Goal: Task Accomplishment & Management: Complete application form

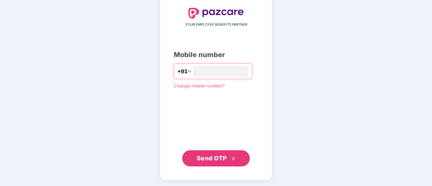
type input "**********"
click at [222, 159] on span "Send OTP" at bounding box center [212, 157] width 30 height 7
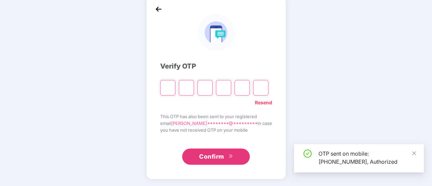
scroll to position [34, 0]
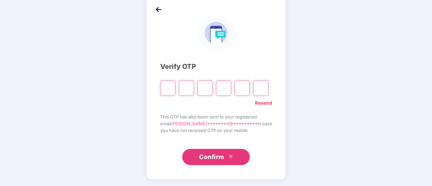
type input "*"
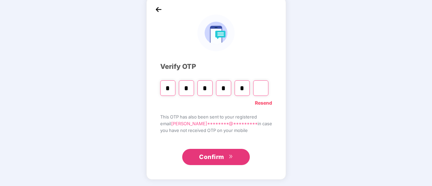
type input "*"
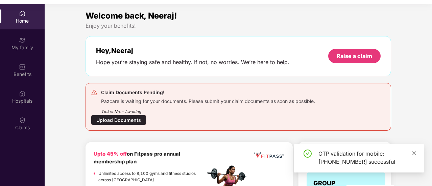
click at [413, 154] on icon "close" at bounding box center [414, 153] width 5 height 5
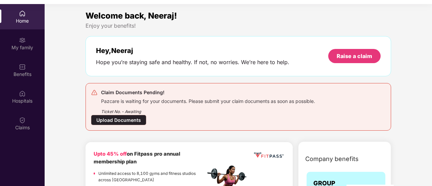
click at [20, 18] on div "Home" at bounding box center [22, 21] width 45 height 7
click at [26, 45] on div "My family" at bounding box center [22, 47] width 45 height 7
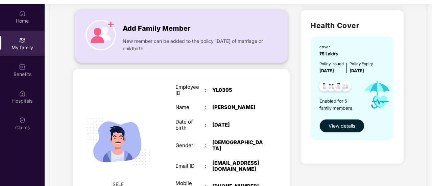
scroll to position [42, 0]
click at [336, 121] on button "View details" at bounding box center [342, 127] width 45 height 14
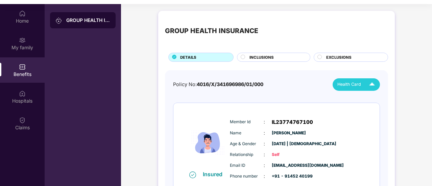
click at [367, 85] on img at bounding box center [372, 85] width 12 height 12
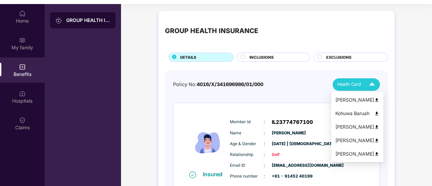
click at [374, 100] on img at bounding box center [376, 100] width 5 height 5
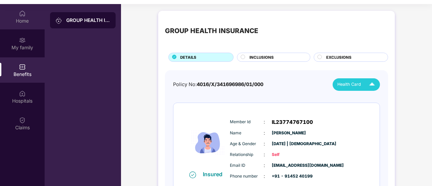
click at [21, 18] on div "Home" at bounding box center [22, 21] width 45 height 7
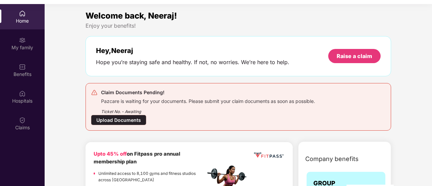
click at [130, 120] on div "Upload Documents" at bounding box center [118, 120] width 55 height 10
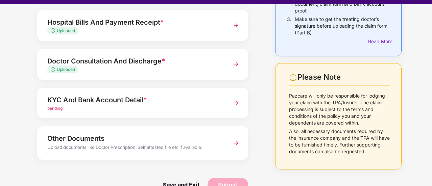
scroll to position [122, 0]
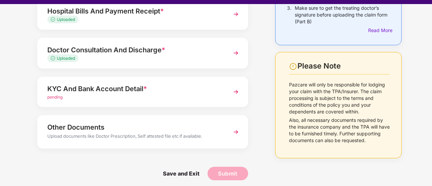
click at [238, 94] on img at bounding box center [236, 92] width 12 height 12
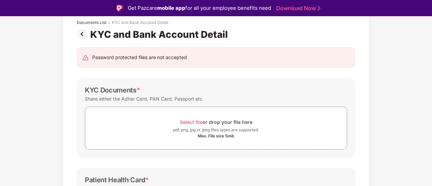
scroll to position [84, 0]
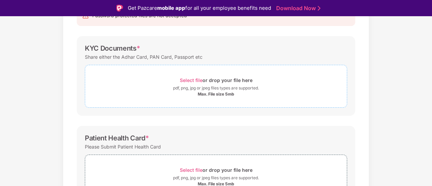
click at [195, 80] on span "Select file" at bounding box center [191, 80] width 23 height 6
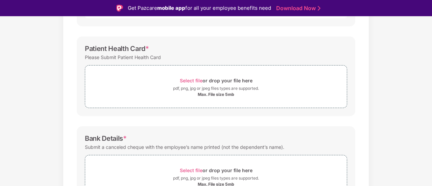
scroll to position [206, 0]
click at [192, 78] on span "Select file" at bounding box center [191, 80] width 23 height 6
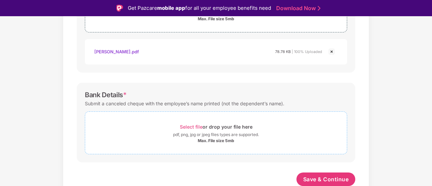
scroll to position [281, 0]
click at [196, 125] on span "Select file" at bounding box center [191, 127] width 23 height 6
click at [193, 126] on span "Select file" at bounding box center [191, 127] width 23 height 6
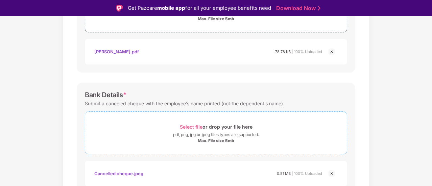
scroll to position [314, 0]
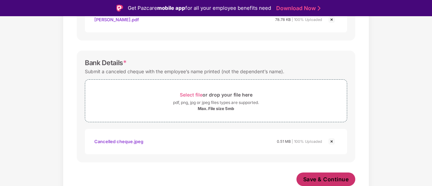
click at [318, 176] on span "Save & Continue" at bounding box center [326, 179] width 46 height 7
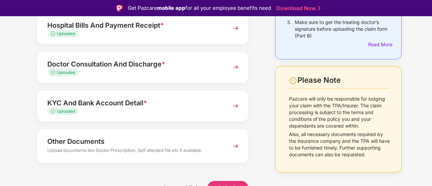
scroll to position [122, 0]
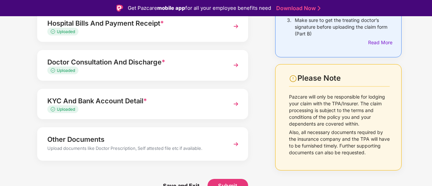
click at [231, 144] on img at bounding box center [236, 144] width 12 height 12
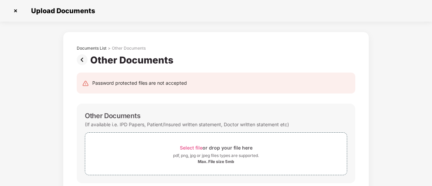
click at [82, 59] on img at bounding box center [84, 59] width 14 height 11
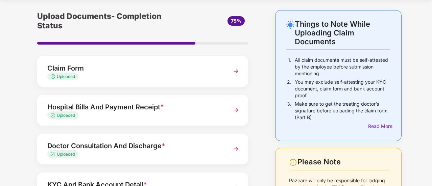
scroll to position [122, 0]
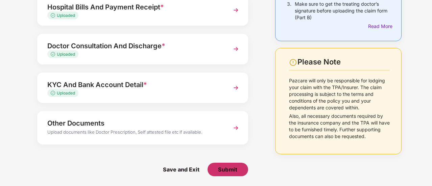
click at [229, 173] on button "Submit" at bounding box center [228, 170] width 41 height 14
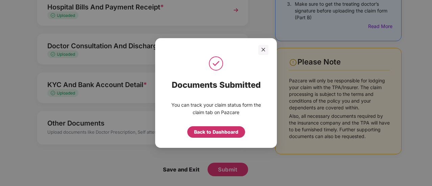
click at [218, 134] on div "Back to Dashboard" at bounding box center [216, 132] width 44 height 7
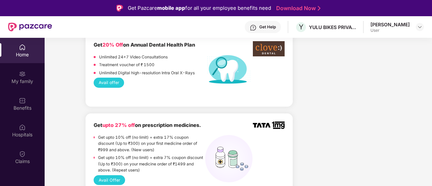
scroll to position [328, 0]
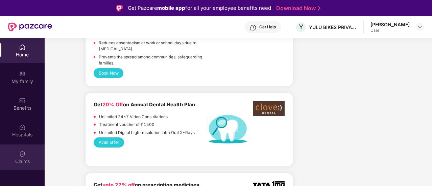
click at [30, 153] on div "Claims" at bounding box center [22, 157] width 45 height 25
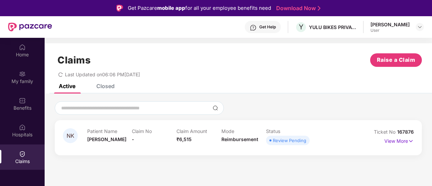
click at [106, 82] on div "Claims Raise a Claim Last Updated on 06:06 PM, 23 Aug 2025" at bounding box center [239, 63] width 388 height 41
click at [106, 87] on div "Closed" at bounding box center [105, 86] width 18 height 7
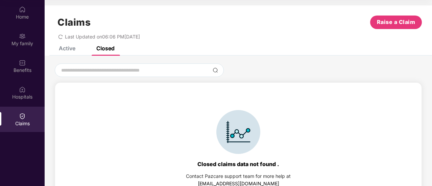
click at [70, 49] on div "Active" at bounding box center [67, 48] width 17 height 7
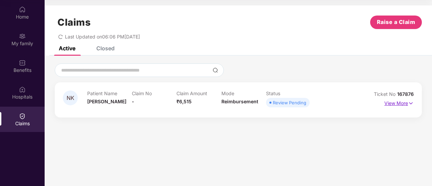
click at [390, 101] on p "View More" at bounding box center [399, 102] width 29 height 9
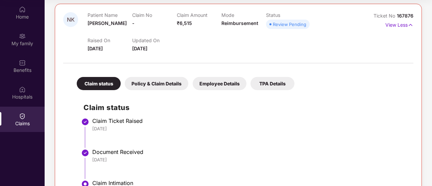
scroll to position [106, 0]
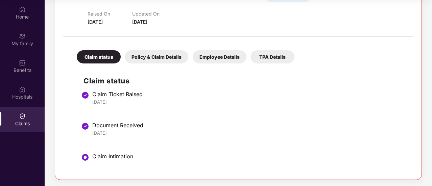
click at [170, 53] on div "Policy & Claim Details" at bounding box center [157, 56] width 64 height 13
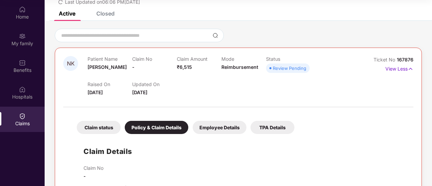
scroll to position [22, 0]
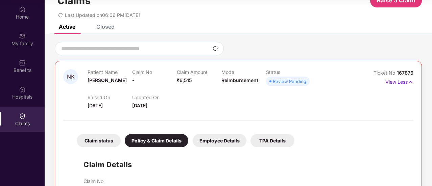
click at [220, 142] on div "Employee Details" at bounding box center [220, 140] width 54 height 13
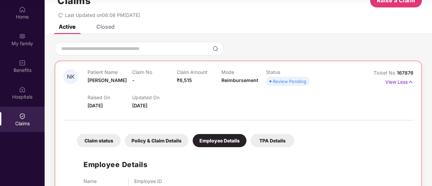
scroll to position [49, 0]
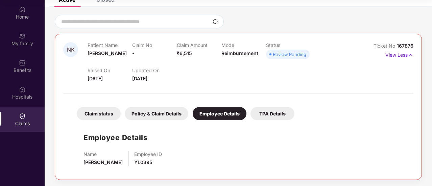
click at [271, 114] on div "TPA Details" at bounding box center [273, 113] width 44 height 13
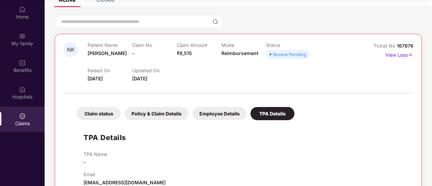
scroll to position [64, 0]
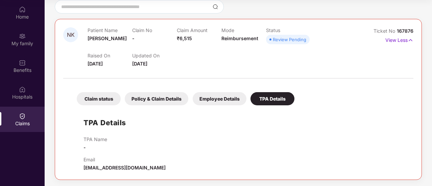
click at [96, 94] on div "Claim status" at bounding box center [99, 98] width 44 height 13
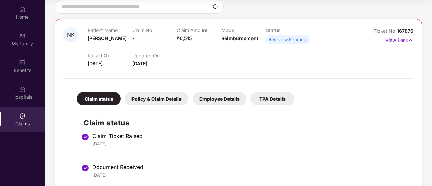
scroll to position [0, 0]
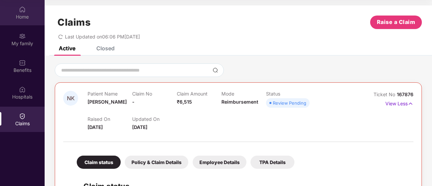
click at [20, 17] on div "Home" at bounding box center [22, 17] width 45 height 7
